Goal: Task Accomplishment & Management: Use online tool/utility

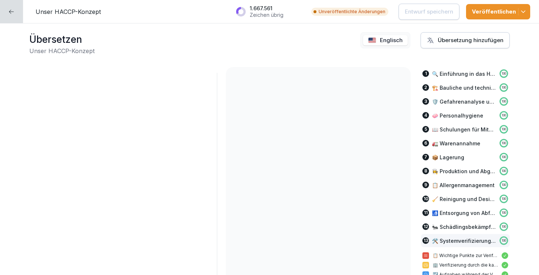
scroll to position [17793, 0]
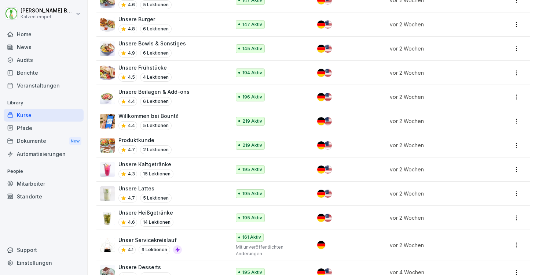
scroll to position [91, 0]
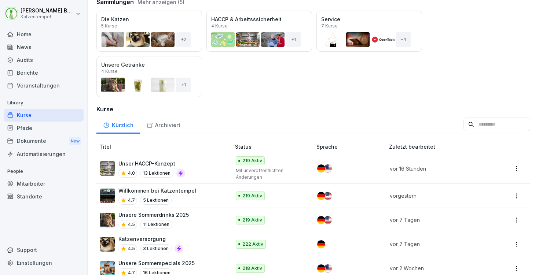
click at [26, 32] on div "Home" at bounding box center [44, 34] width 80 height 13
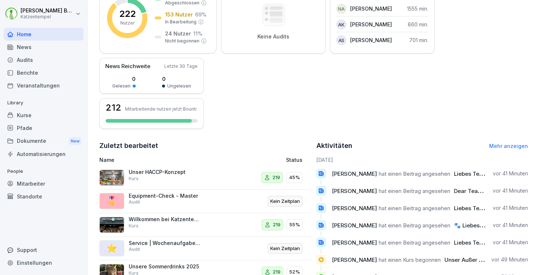
scroll to position [177, 0]
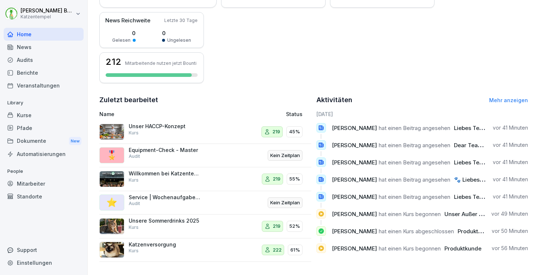
click at [489, 97] on link "Mehr anzeigen" at bounding box center [508, 100] width 39 height 6
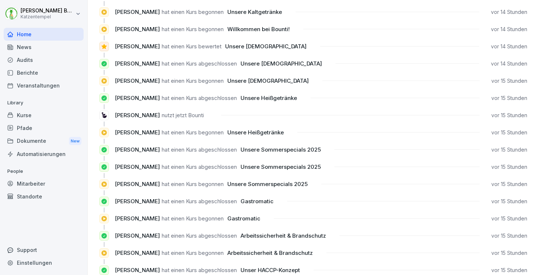
scroll to position [672, 0]
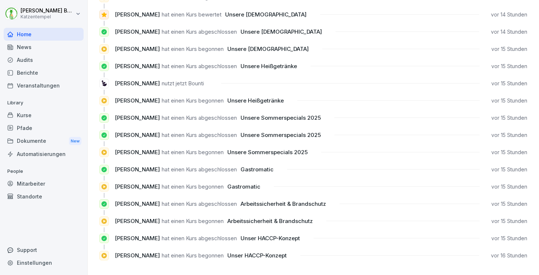
click at [35, 114] on div "Kurse" at bounding box center [44, 115] width 80 height 13
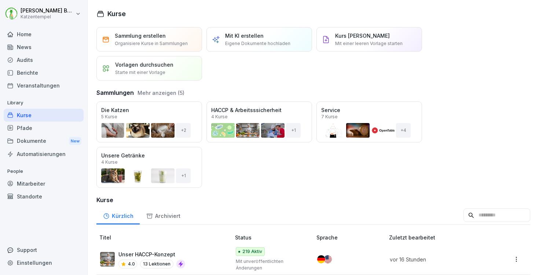
click at [0, 0] on div "Öffnen" at bounding box center [0, 0] width 0 height 0
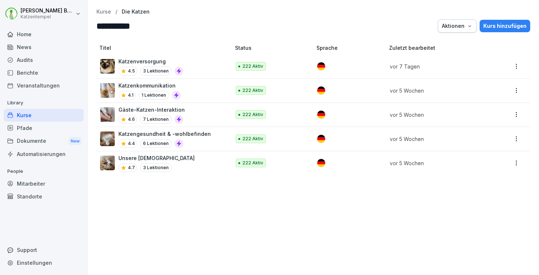
click at [207, 165] on div "Unsere Tempelkatzen 4.7 3 Lektionen" at bounding box center [161, 163] width 123 height 18
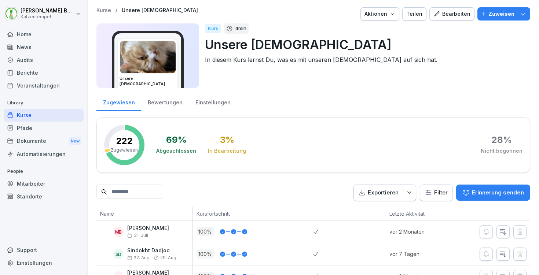
click at [177, 101] on div "Bewertungen" at bounding box center [165, 101] width 48 height 19
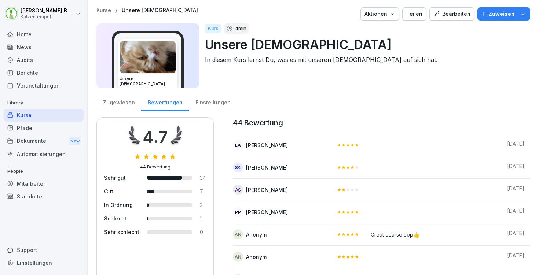
click at [44, 197] on div "Standorte" at bounding box center [44, 196] width 80 height 13
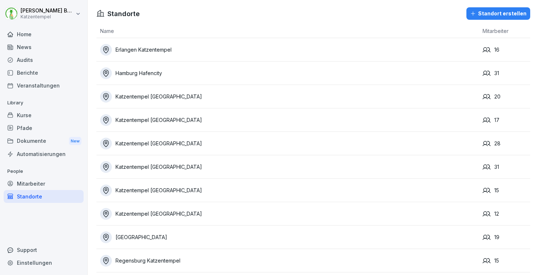
click at [34, 39] on div "Home" at bounding box center [44, 34] width 80 height 13
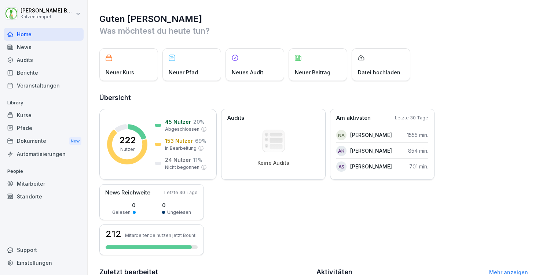
click at [45, 119] on div "Kurse" at bounding box center [44, 115] width 80 height 13
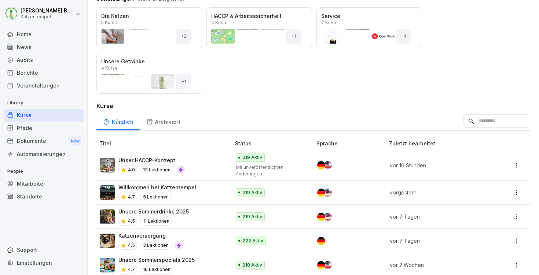
scroll to position [96, 0]
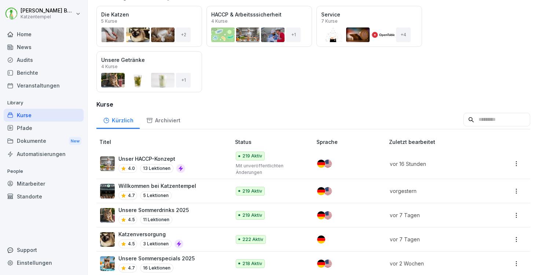
click at [60, 58] on div "Audits" at bounding box center [44, 60] width 80 height 13
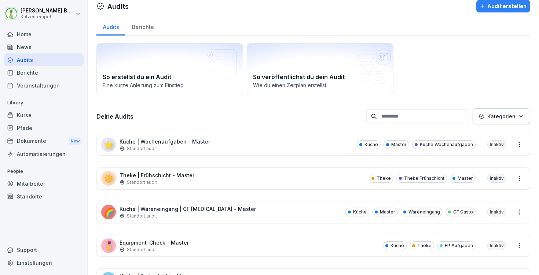
click at [136, 26] on div "Berichte" at bounding box center [142, 26] width 35 height 19
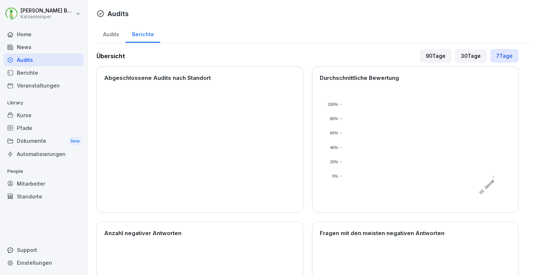
click at [108, 35] on div "Audits" at bounding box center [110, 33] width 29 height 19
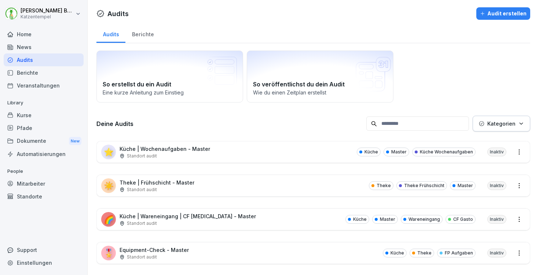
click at [143, 34] on div "Berichte" at bounding box center [142, 33] width 35 height 19
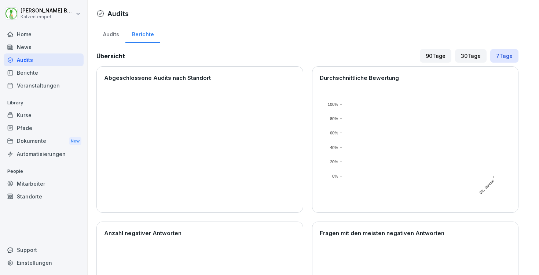
click at [441, 60] on div "90 Tage" at bounding box center [436, 56] width 32 height 14
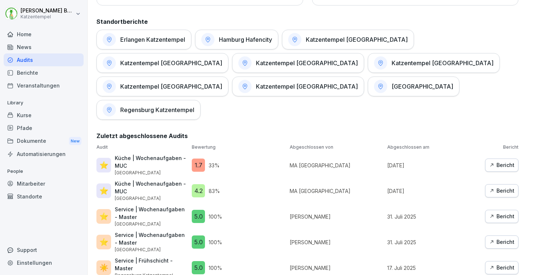
scroll to position [363, 0]
click at [500, 187] on div "Bericht" at bounding box center [501, 191] width 25 height 8
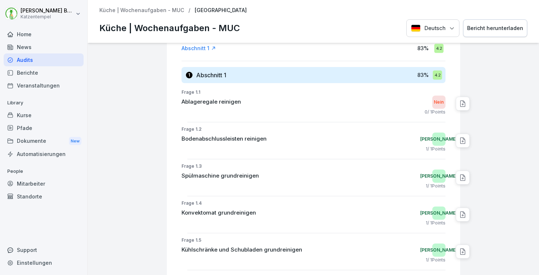
scroll to position [99, 0]
click at [196, 72] on h3 "Abschnitt 1" at bounding box center [211, 76] width 30 height 8
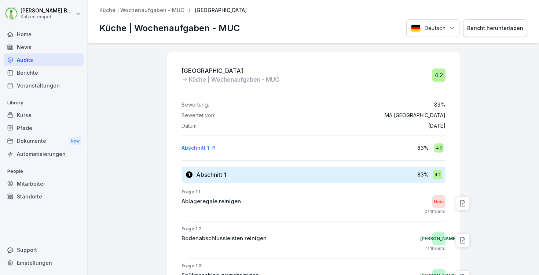
scroll to position [0, 0]
click at [105, 7] on p "Küche | Wochenaufgaben - MUC" at bounding box center [141, 10] width 85 height 6
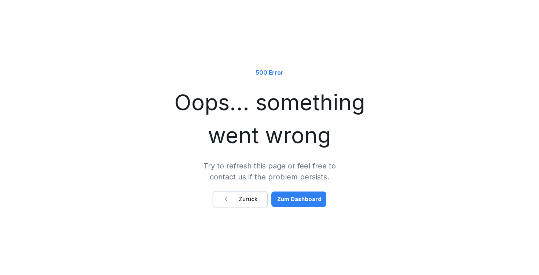
click at [300, 196] on div "Zum Dashboard" at bounding box center [299, 200] width 44 height 8
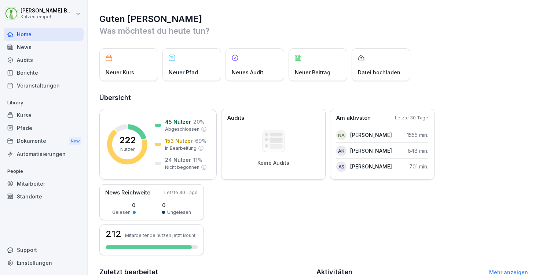
click at [47, 60] on div "Audits" at bounding box center [44, 60] width 80 height 13
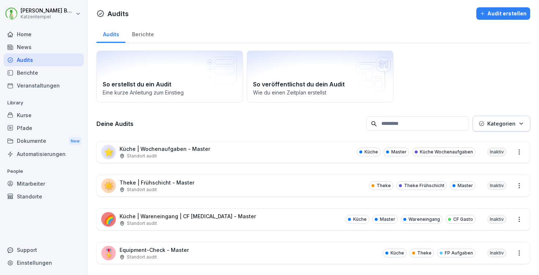
click at [142, 31] on div "Berichte" at bounding box center [142, 33] width 35 height 19
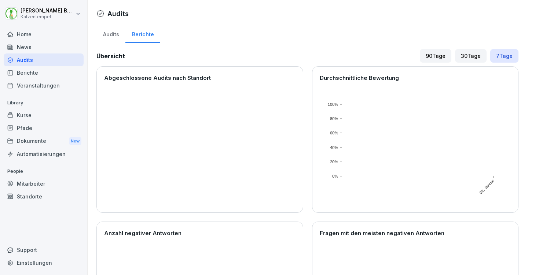
click at [427, 53] on div "90 Tage" at bounding box center [436, 56] width 32 height 14
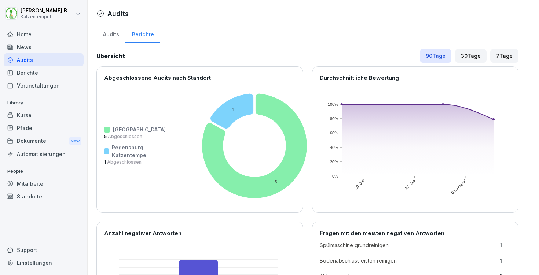
click at [103, 39] on div "Audits" at bounding box center [110, 33] width 29 height 19
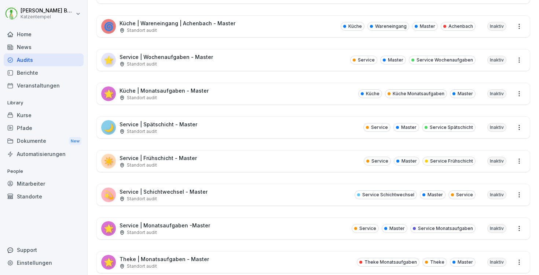
scroll to position [388, 0]
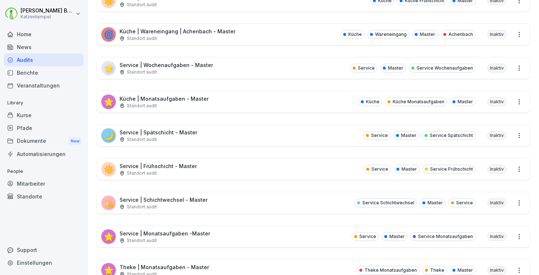
click at [245, 73] on div "⭐ Service | Wochenaufgaben - Master Standort audit Service Master Service Woche…" at bounding box center [313, 68] width 433 height 21
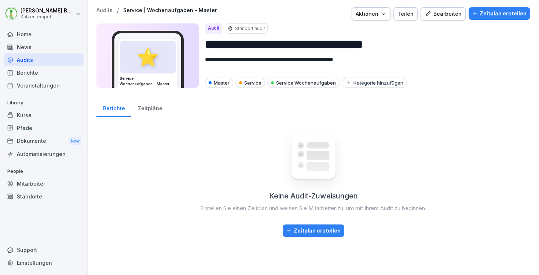
click at [444, 15] on div "Bearbeiten" at bounding box center [443, 14] width 37 height 8
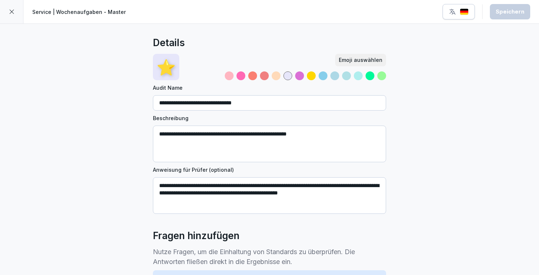
click at [13, 10] on icon at bounding box center [12, 12] width 6 height 6
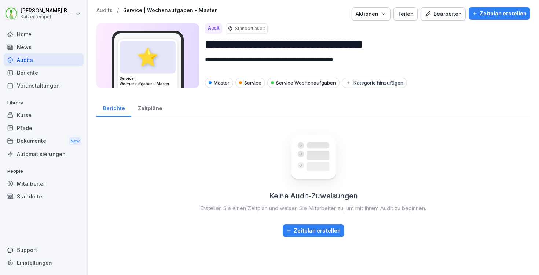
click at [110, 11] on p "Audits" at bounding box center [104, 10] width 16 height 6
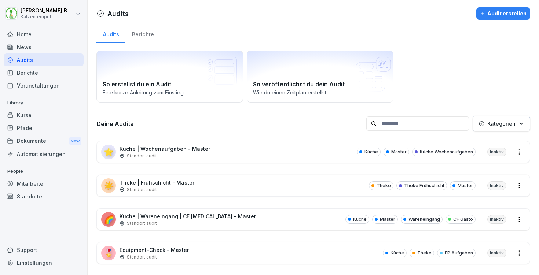
click at [215, 153] on div "⭐ Küche | Wochenaufgaben - Master Standort audit Küche Master Küche Wochenaufga…" at bounding box center [313, 152] width 433 height 21
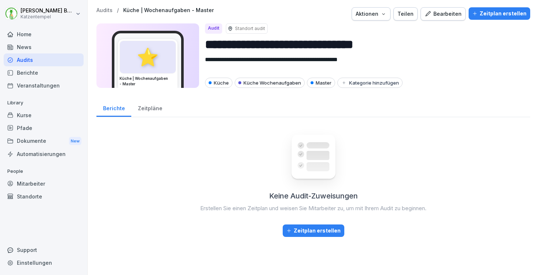
click at [441, 13] on div "Bearbeiten" at bounding box center [443, 14] width 37 height 8
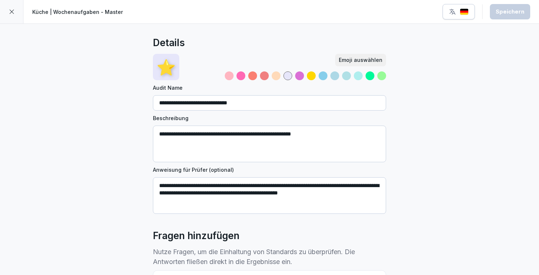
click at [17, 13] on div at bounding box center [11, 11] width 23 height 23
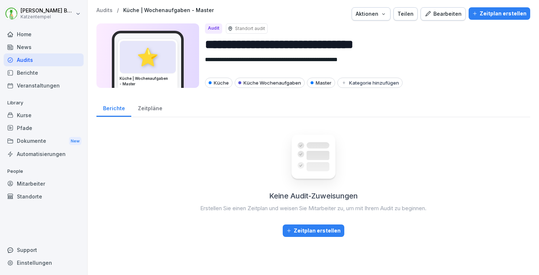
click at [438, 18] on button "Bearbeiten" at bounding box center [443, 13] width 45 height 13
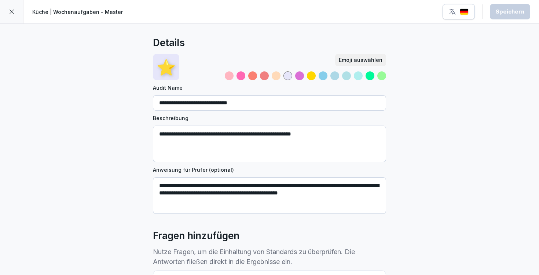
click at [15, 8] on div at bounding box center [11, 11] width 23 height 23
